Goal: Task Accomplishment & Management: Use online tool/utility

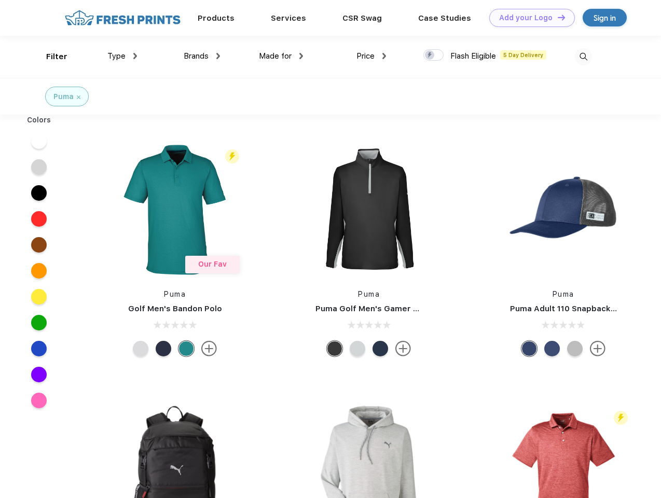
click at [528, 18] on link "Add your Logo Design Tool" at bounding box center [533, 18] width 86 height 18
click at [0, 0] on div "Design Tool" at bounding box center [0, 0] width 0 height 0
click at [557, 17] on link "Add your Logo Design Tool" at bounding box center [533, 18] width 86 height 18
click at [50, 57] on div "Filter" at bounding box center [56, 57] width 21 height 12
click at [123, 56] on span "Type" at bounding box center [116, 55] width 18 height 9
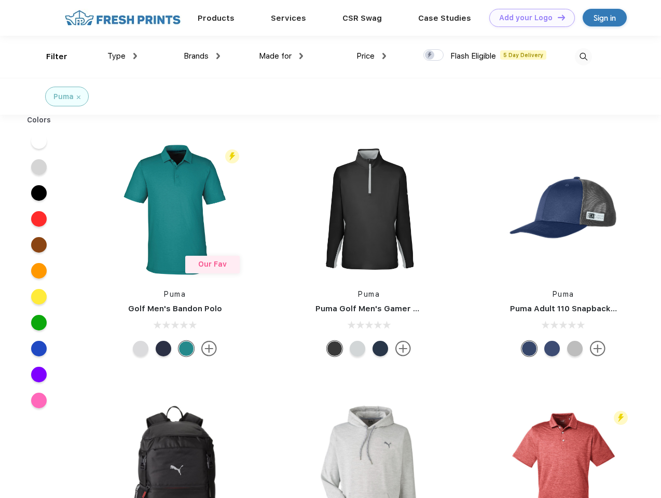
click at [202, 56] on span "Brands" at bounding box center [196, 55] width 25 height 9
click at [281, 56] on span "Made for" at bounding box center [275, 55] width 33 height 9
click at [372, 56] on span "Price" at bounding box center [366, 55] width 18 height 9
click at [434, 56] on div at bounding box center [434, 54] width 20 height 11
click at [430, 56] on input "checkbox" at bounding box center [427, 52] width 7 height 7
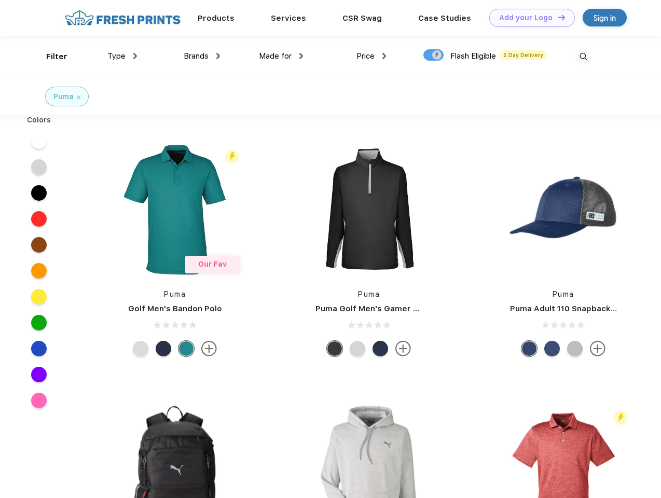
click at [583, 57] on img at bounding box center [583, 56] width 17 height 17
